Goal: Information Seeking & Learning: Learn about a topic

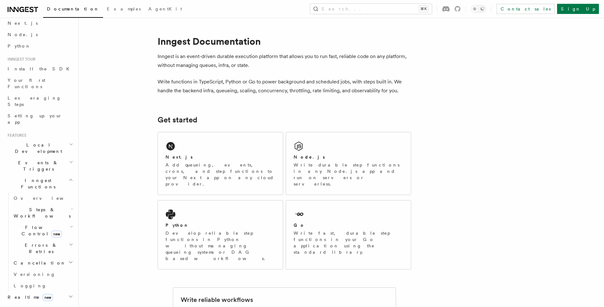
scroll to position [40, 0]
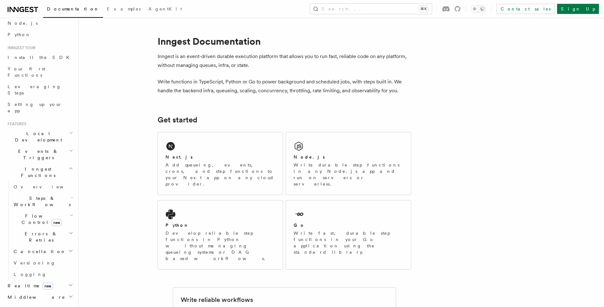
click at [42, 282] on span "new" at bounding box center [47, 285] width 10 height 7
click at [30, 148] on span "Events & Triggers" at bounding box center [37, 154] width 64 height 13
click at [34, 128] on h2 "Local Development" at bounding box center [39, 137] width 69 height 18
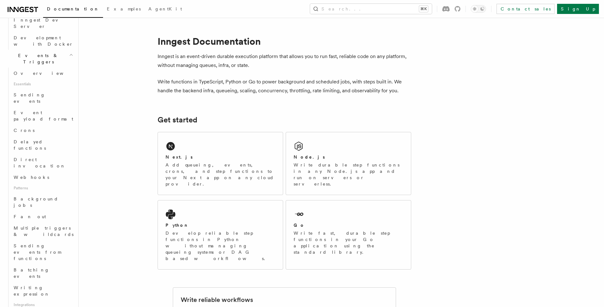
scroll to position [293, 0]
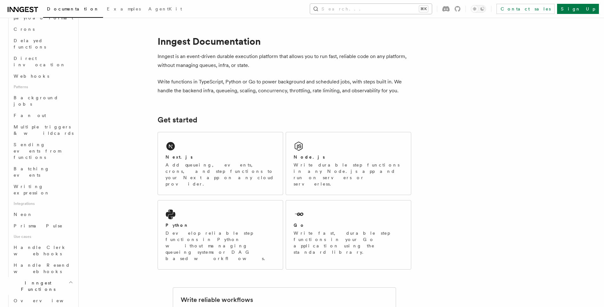
click at [383, 11] on button "Search... ⌘K" at bounding box center [371, 9] width 122 height 10
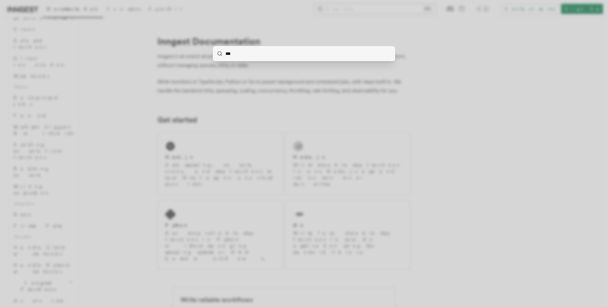
type input "****"
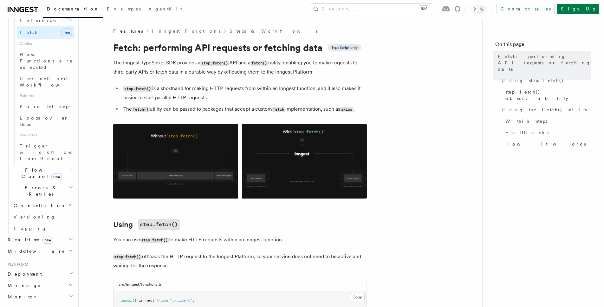
click at [267, 91] on li "step.fetch() is a shorthand for making HTTP requests from within an Inngest fun…" at bounding box center [243, 93] width 245 height 18
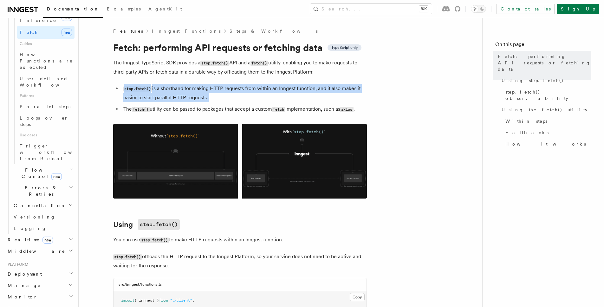
click at [267, 91] on li "step.fetch() is a shorthand for making HTTP requests from within an Inngest fun…" at bounding box center [243, 93] width 245 height 18
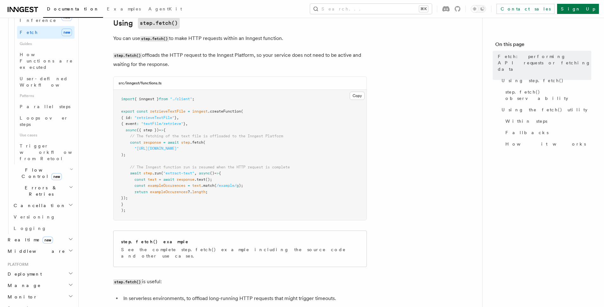
scroll to position [218, 0]
